Goal: Information Seeking & Learning: Learn about a topic

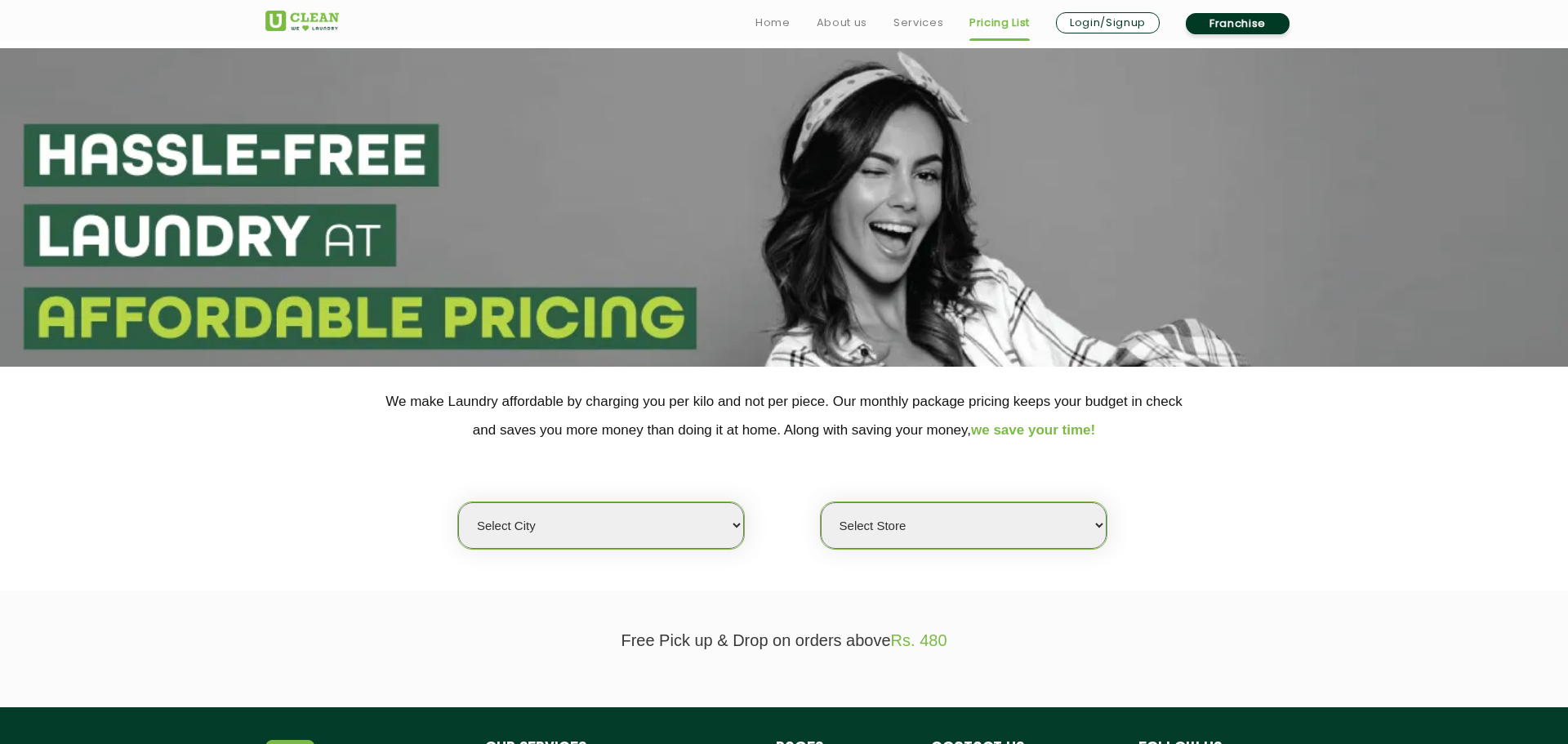
scroll to position [215, 0]
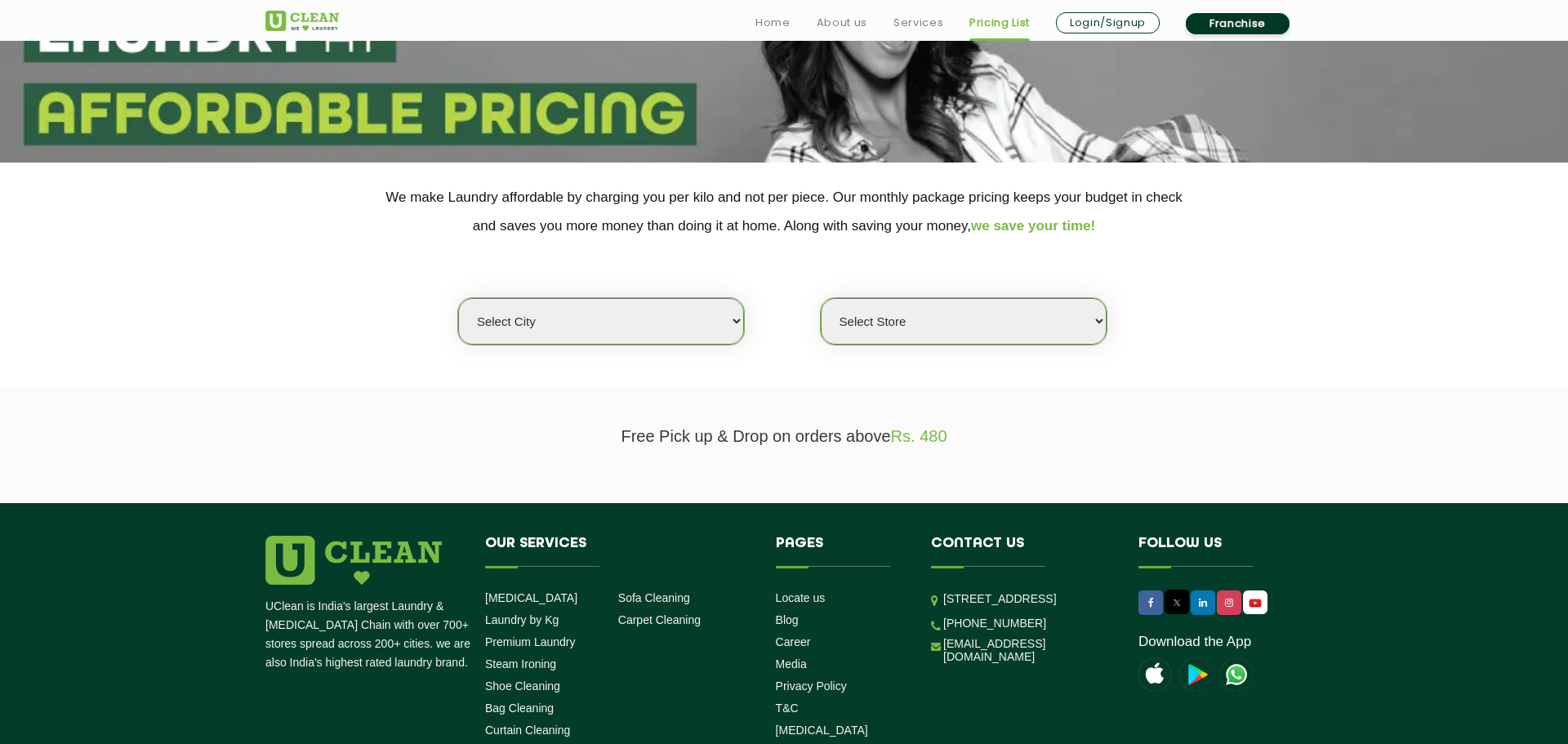
click at [713, 312] on select "Select city [GEOGRAPHIC_DATA] [GEOGRAPHIC_DATA] [GEOGRAPHIC_DATA] [GEOGRAPHIC_D…" at bounding box center [601, 321] width 286 height 46
select select "149"
click at [458, 298] on select "Select city [GEOGRAPHIC_DATA] [GEOGRAPHIC_DATA] [GEOGRAPHIC_DATA] [GEOGRAPHIC_D…" at bounding box center [601, 321] width 286 height 46
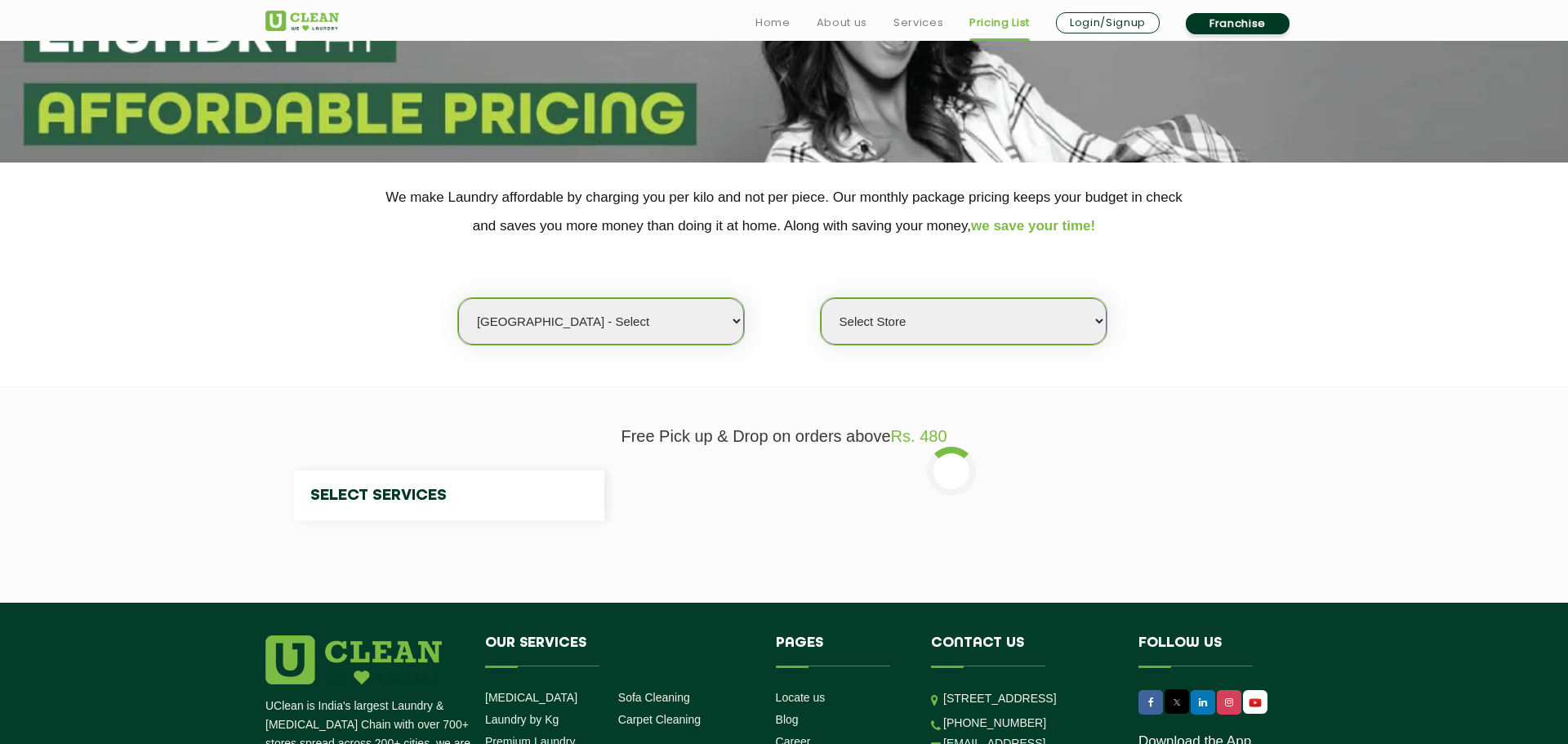
select select "0"
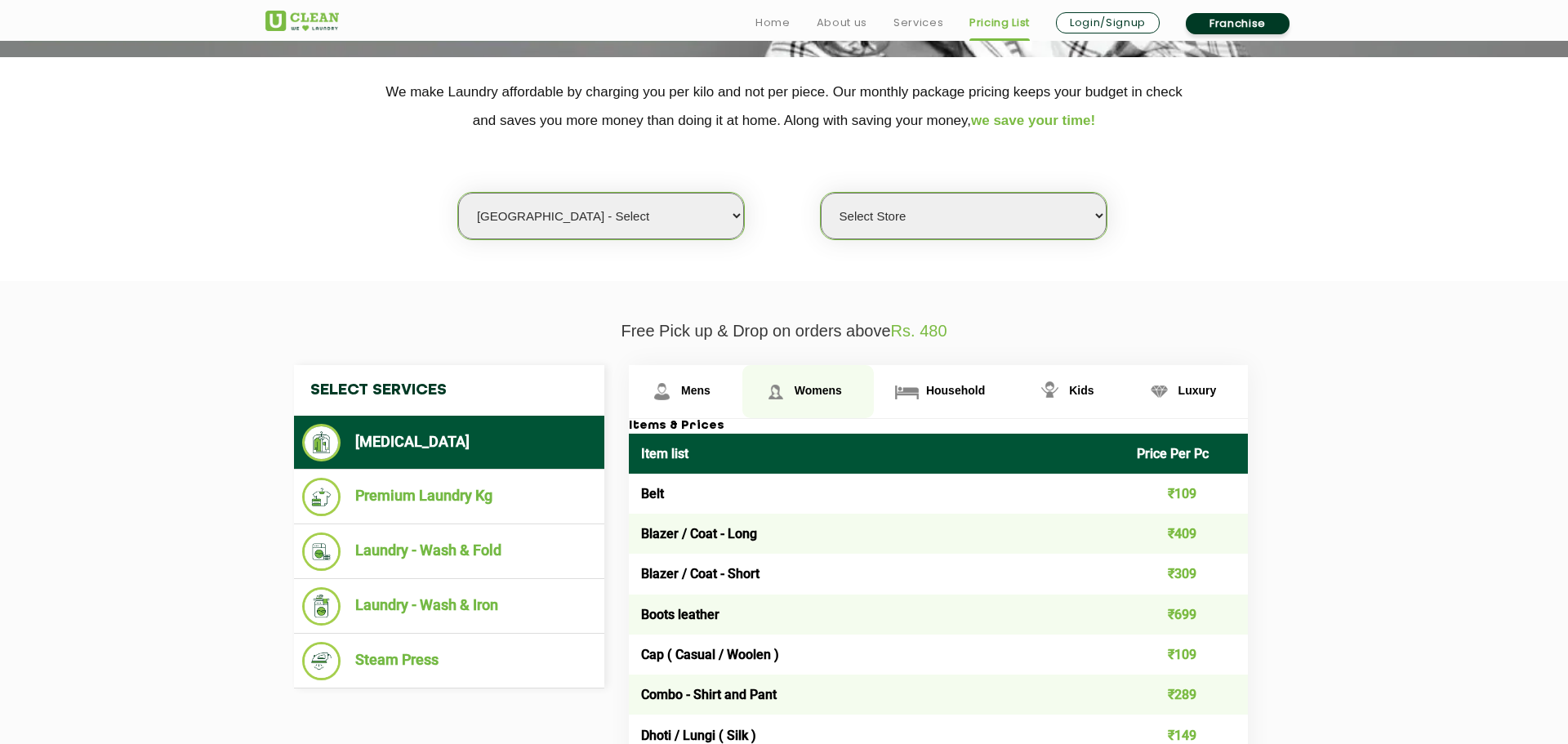
scroll to position [470, 0]
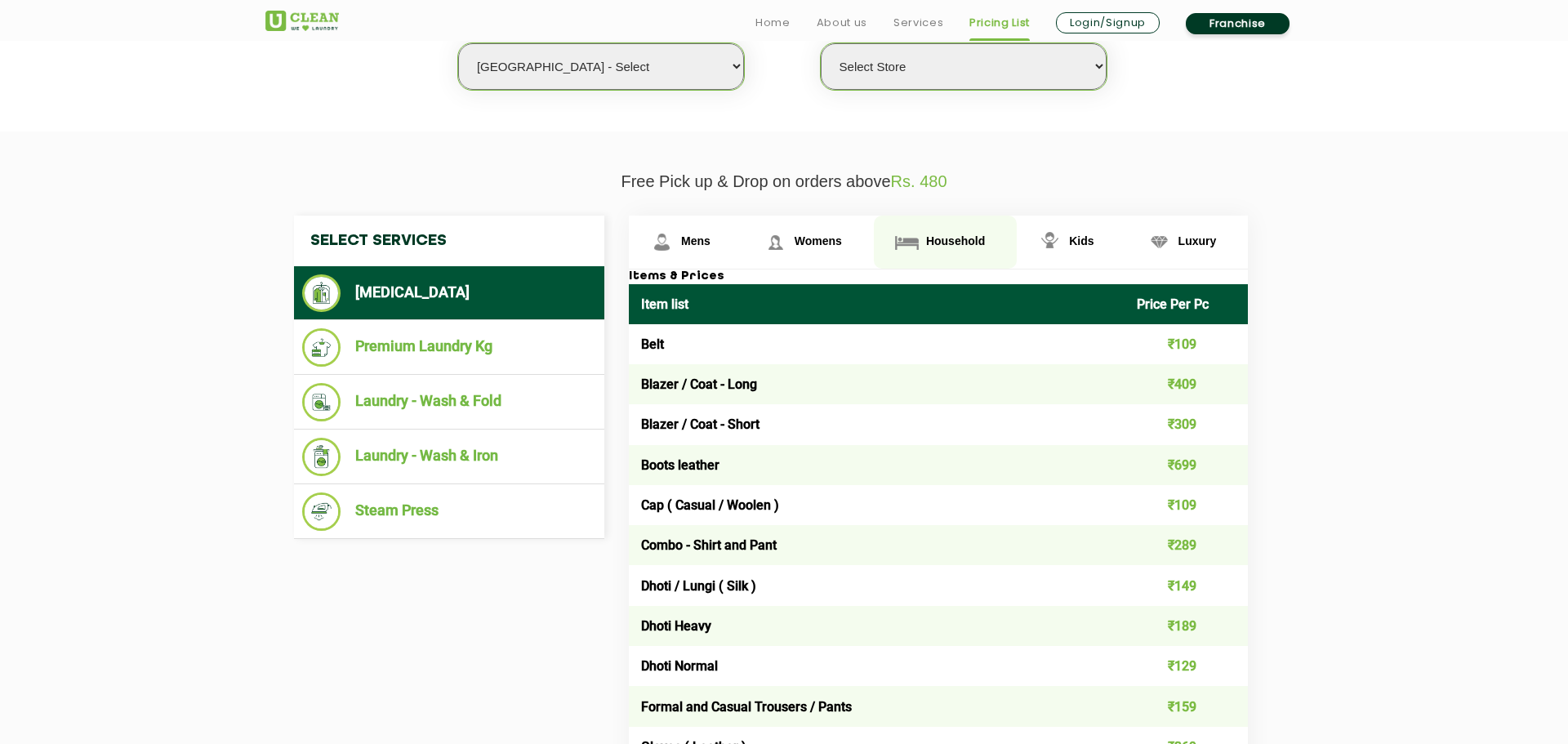
click at [961, 245] on span "Household" at bounding box center [956, 241] width 59 height 13
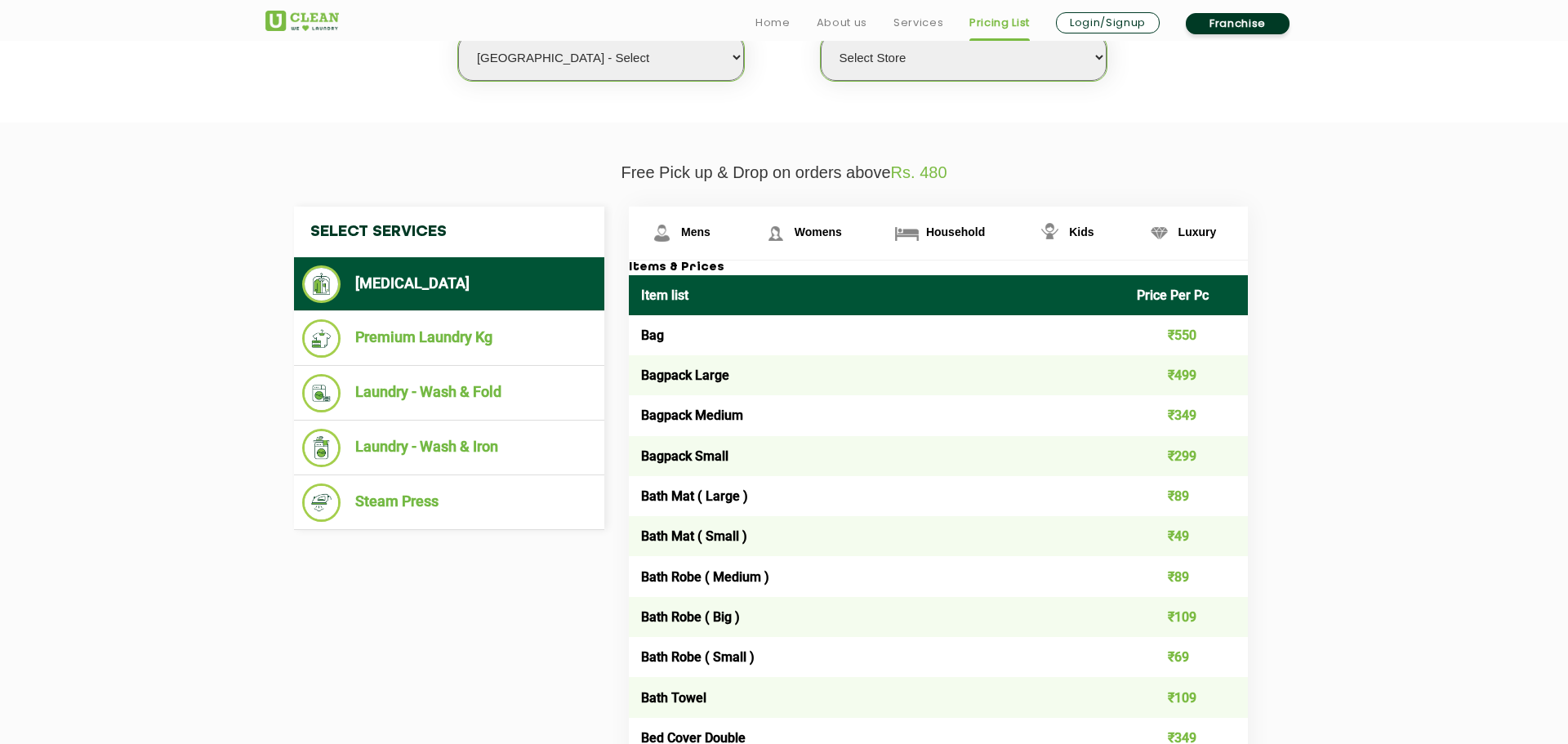
scroll to position [1172, 0]
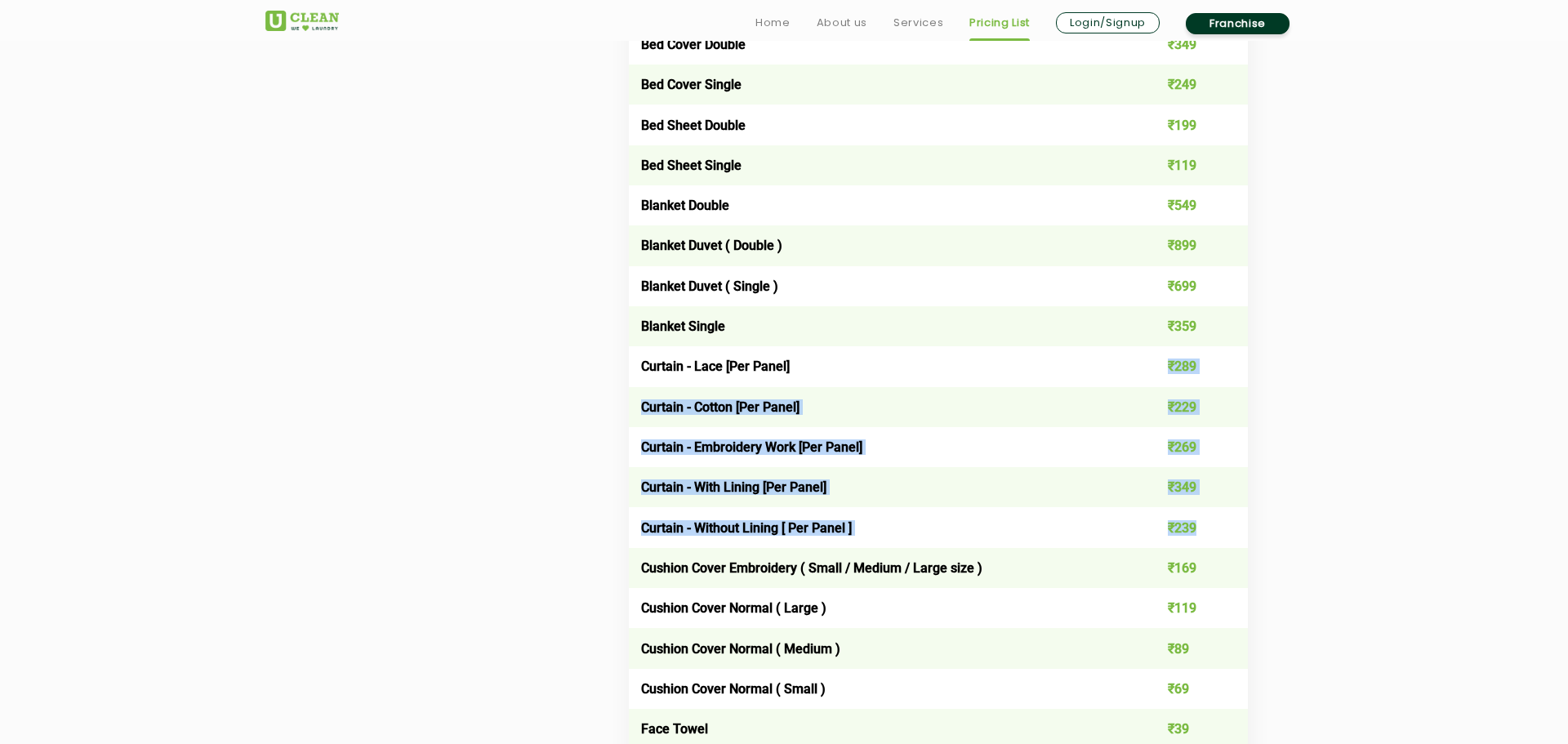
drag, startPoint x: 1124, startPoint y: 366, endPoint x: 1235, endPoint y: 540, distance: 206.4
click at [1214, 497] on td "₹349" at bounding box center [1186, 486] width 124 height 40
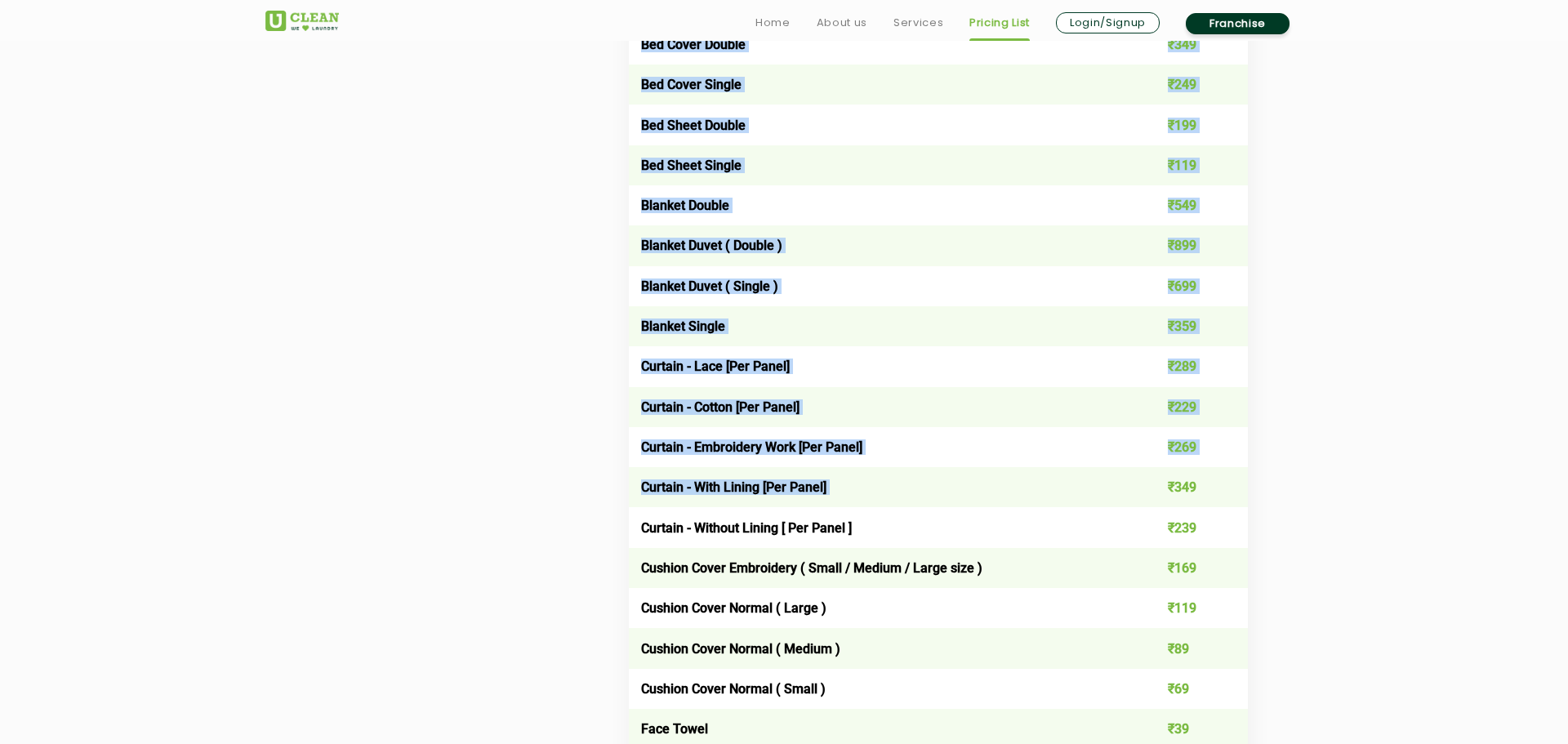
drag, startPoint x: 1135, startPoint y: 496, endPoint x: 1273, endPoint y: 496, distance: 138.0
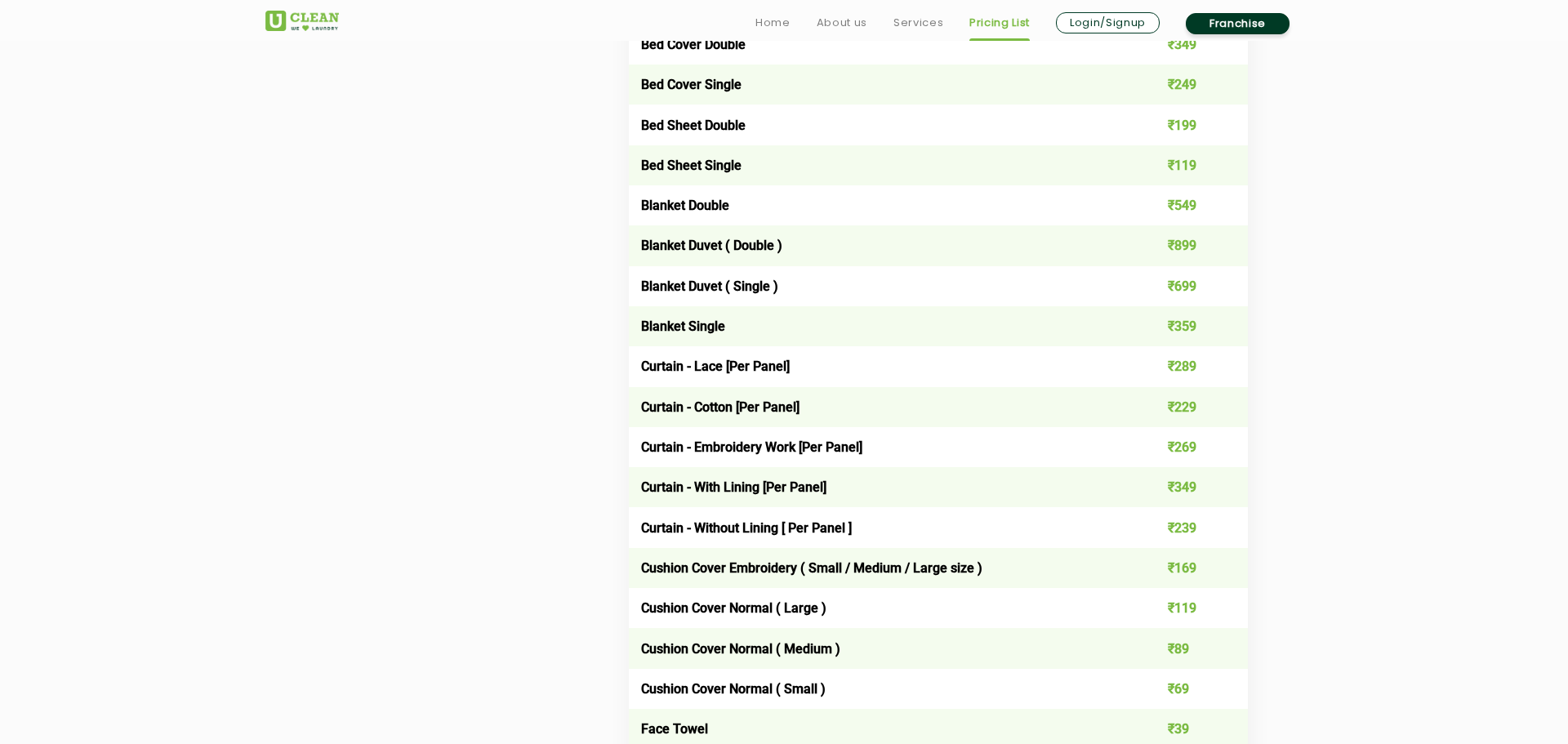
scroll to position [3089, 0]
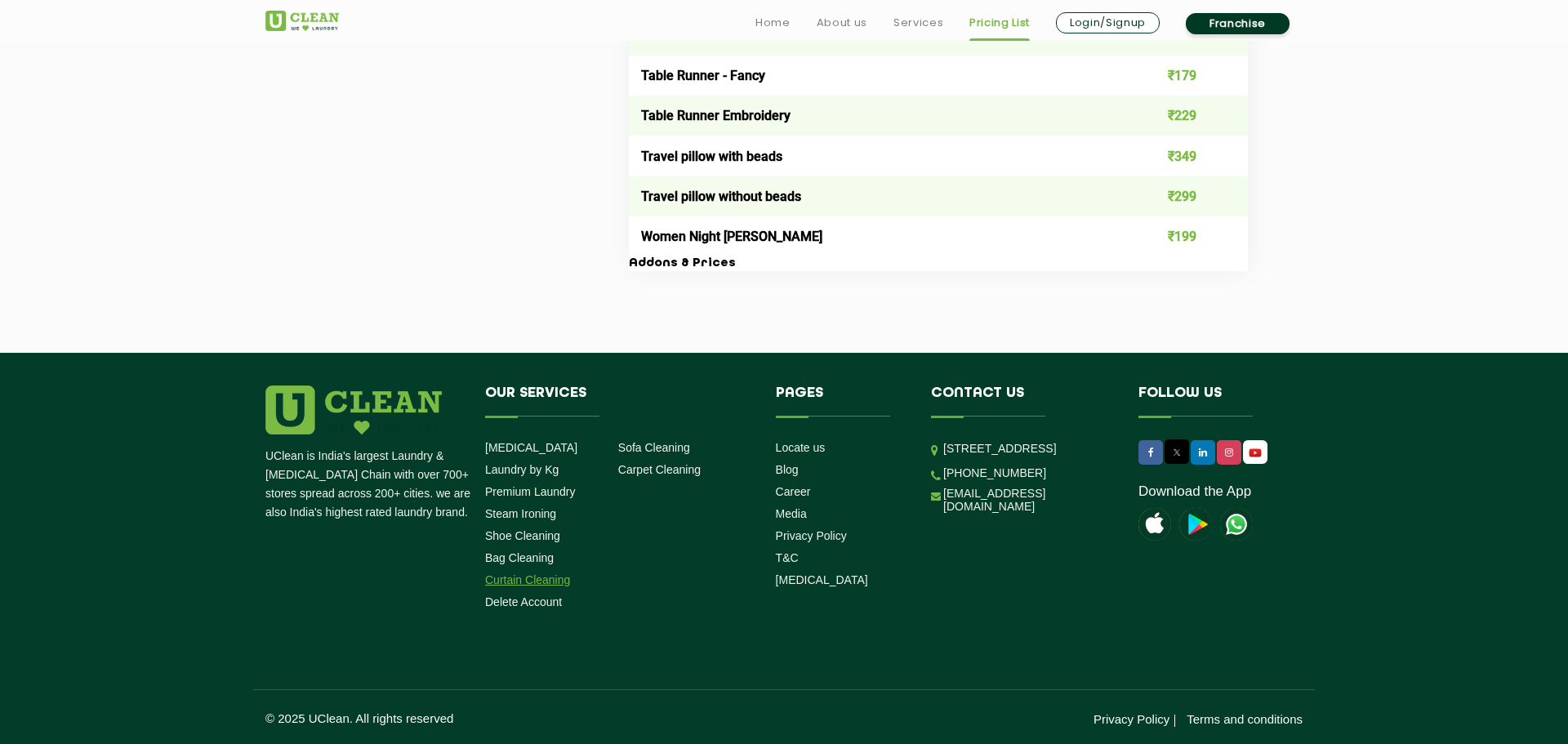
click at [556, 583] on link "Curtain Cleaning" at bounding box center [528, 579] width 85 height 13
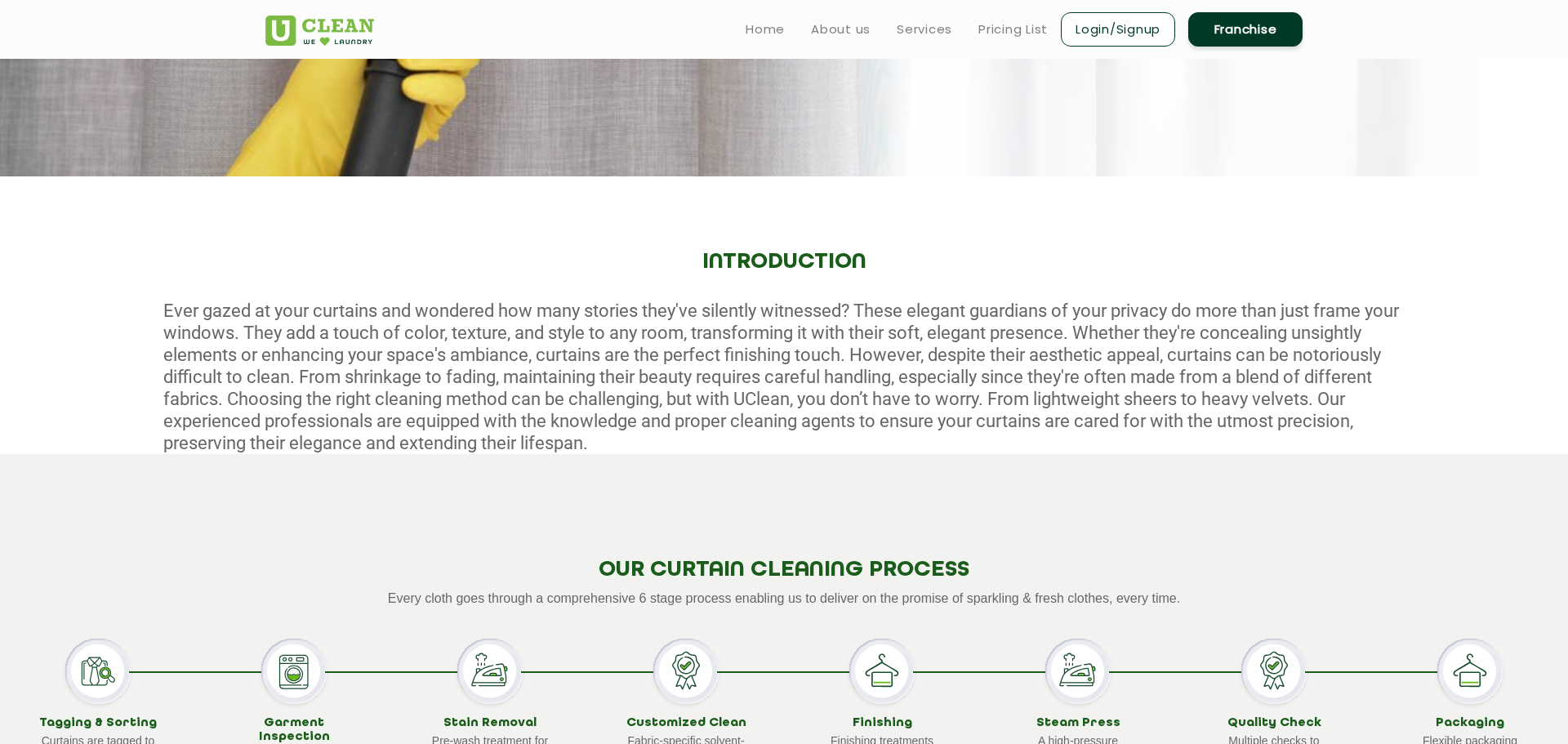
scroll to position [432, 0]
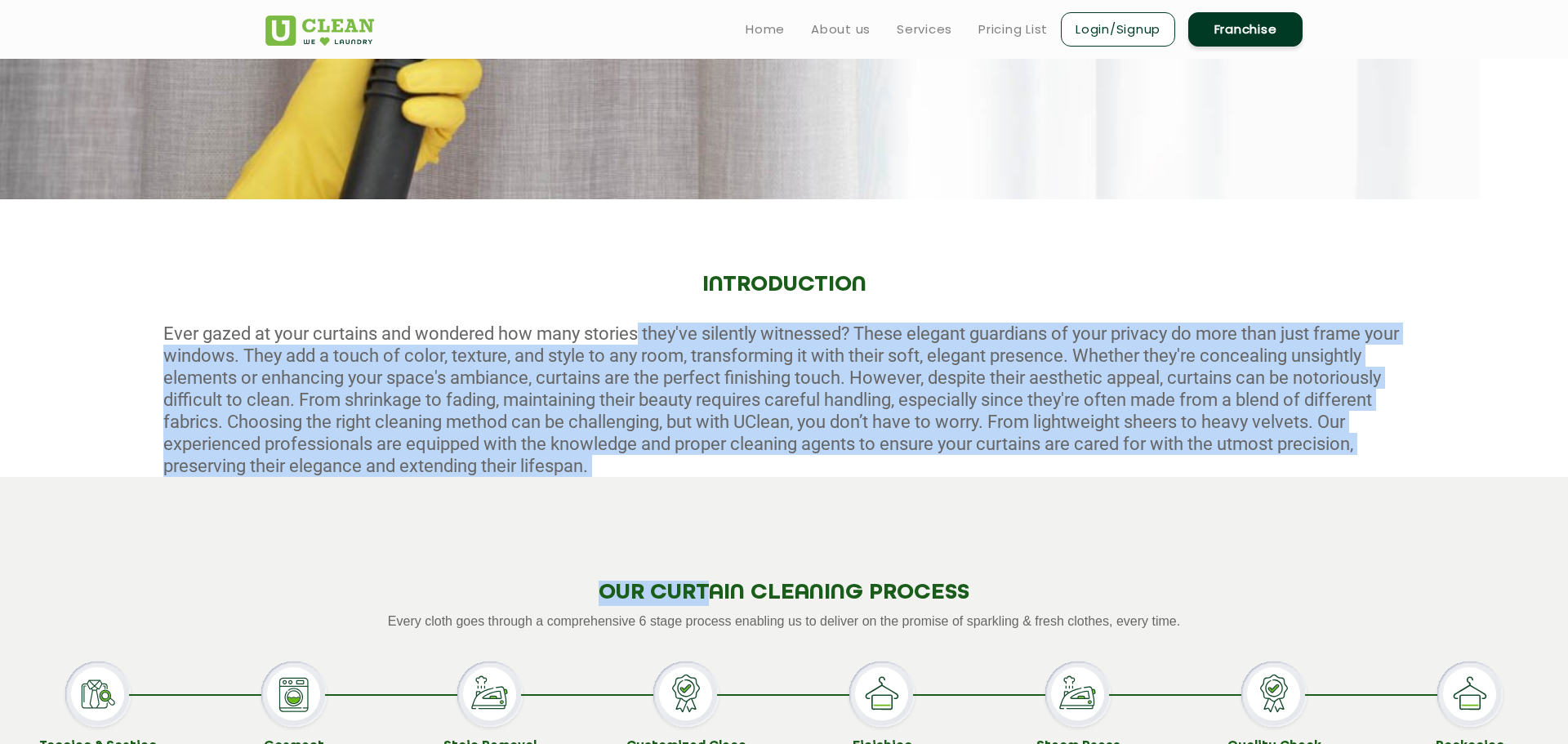
drag, startPoint x: 637, startPoint y: 323, endPoint x: 712, endPoint y: 462, distance: 157.9
click at [712, 481] on app-curtain-cleaning "Customer Cleaning Eco-Friendly - Expert Stain Removal INTRODUCTION OUR CURTAIN …" at bounding box center [784, 734] width 1568 height 2213
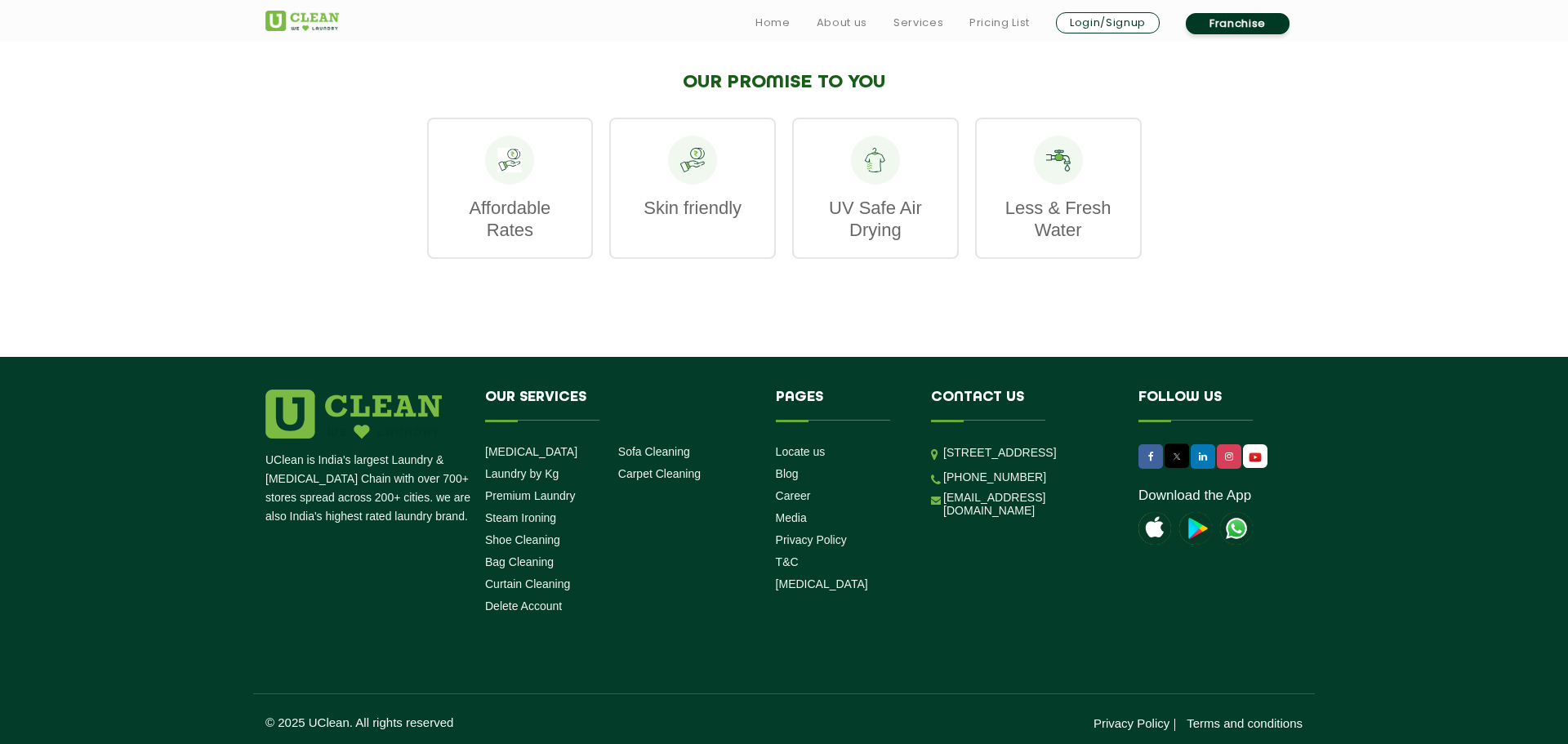
scroll to position [2001, 0]
